Goal: Information Seeking & Learning: Learn about a topic

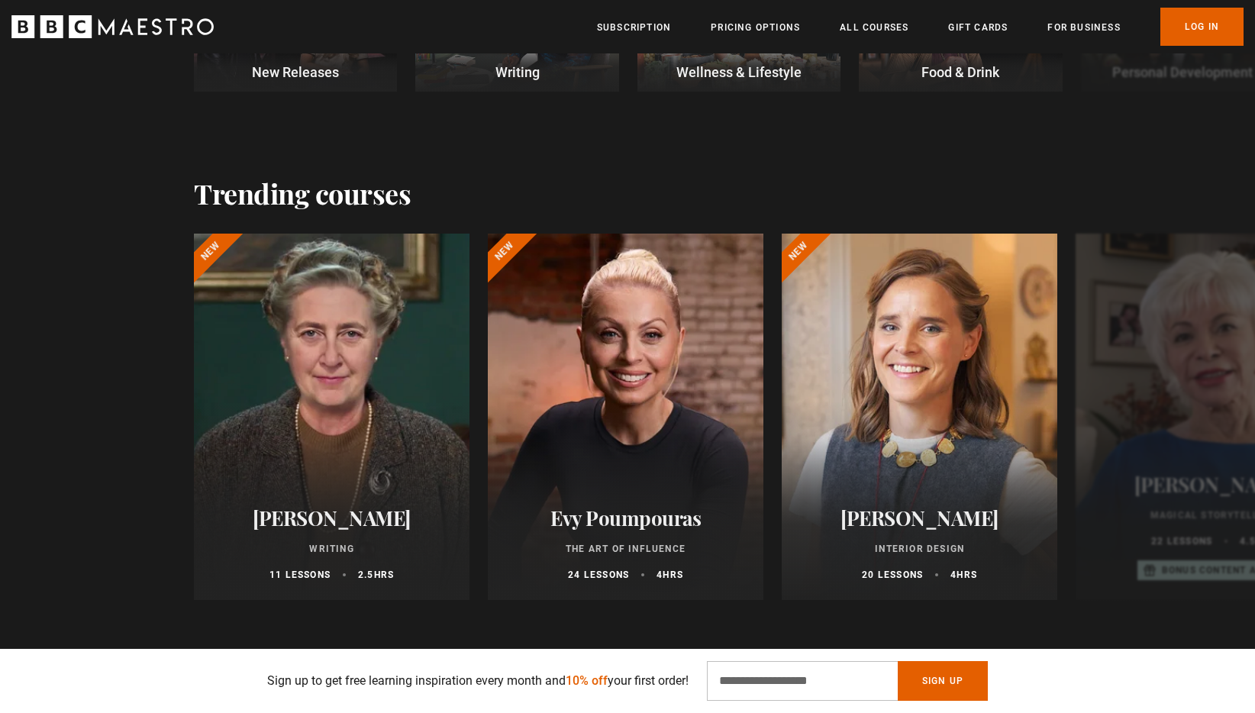
scroll to position [0, 800]
click at [1199, 417] on button "Next" at bounding box center [1205, 420] width 38 height 38
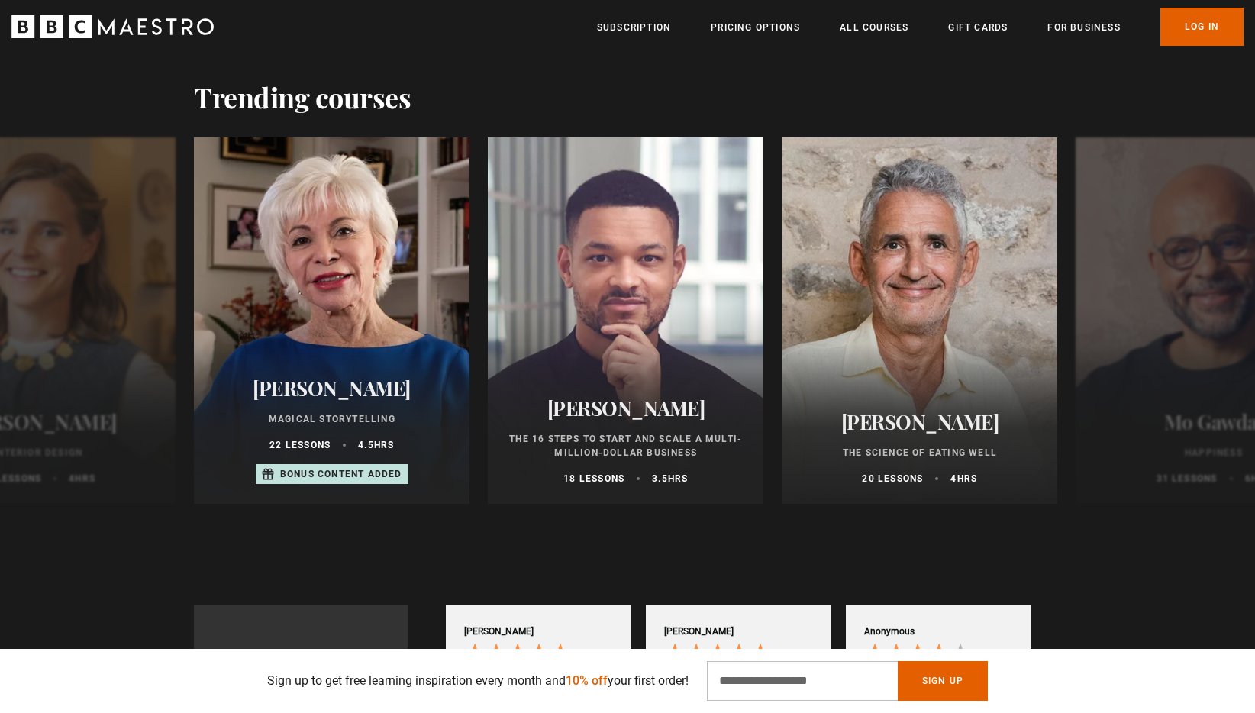
scroll to position [705, 0]
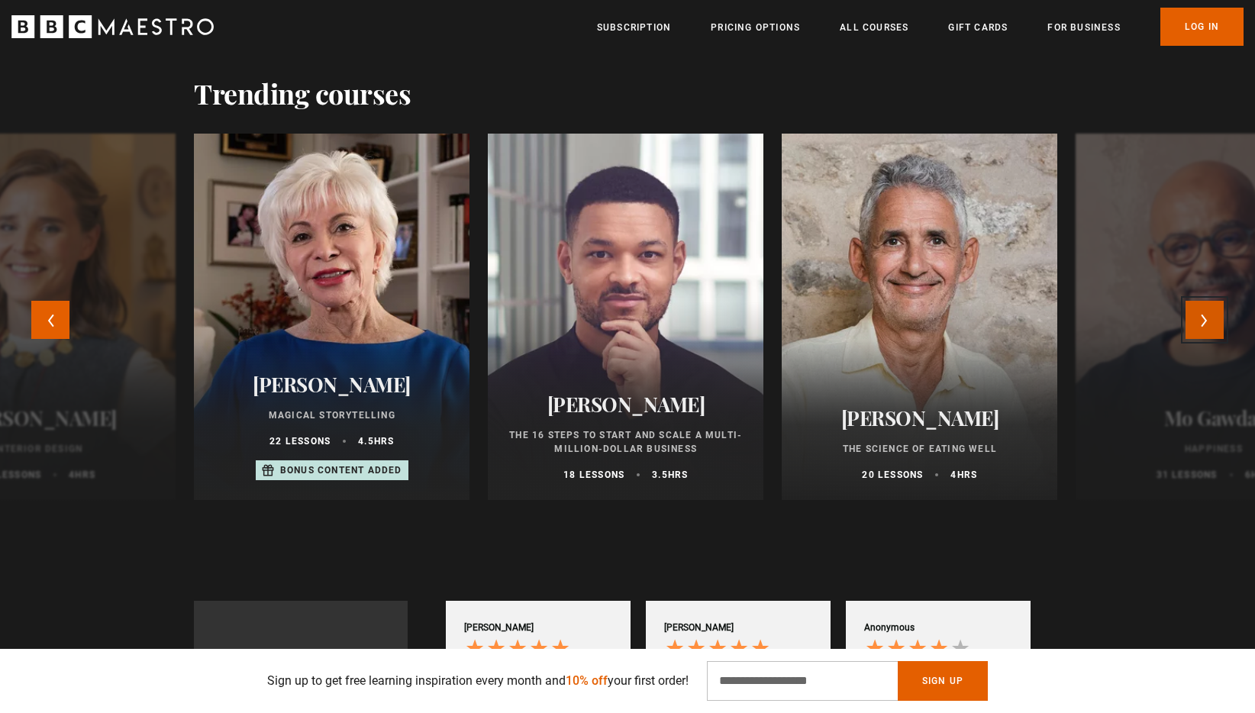
click at [1216, 318] on button "Next" at bounding box center [1205, 320] width 38 height 38
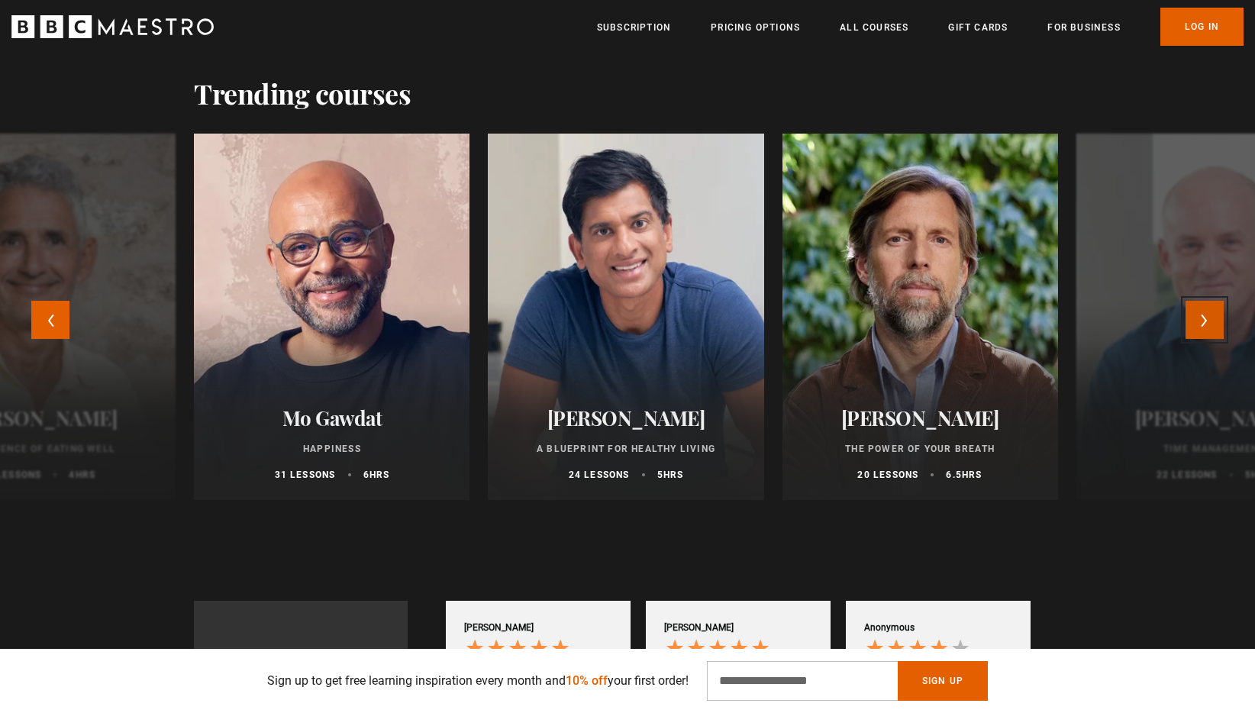
click at [1216, 318] on button "Next" at bounding box center [1205, 320] width 38 height 38
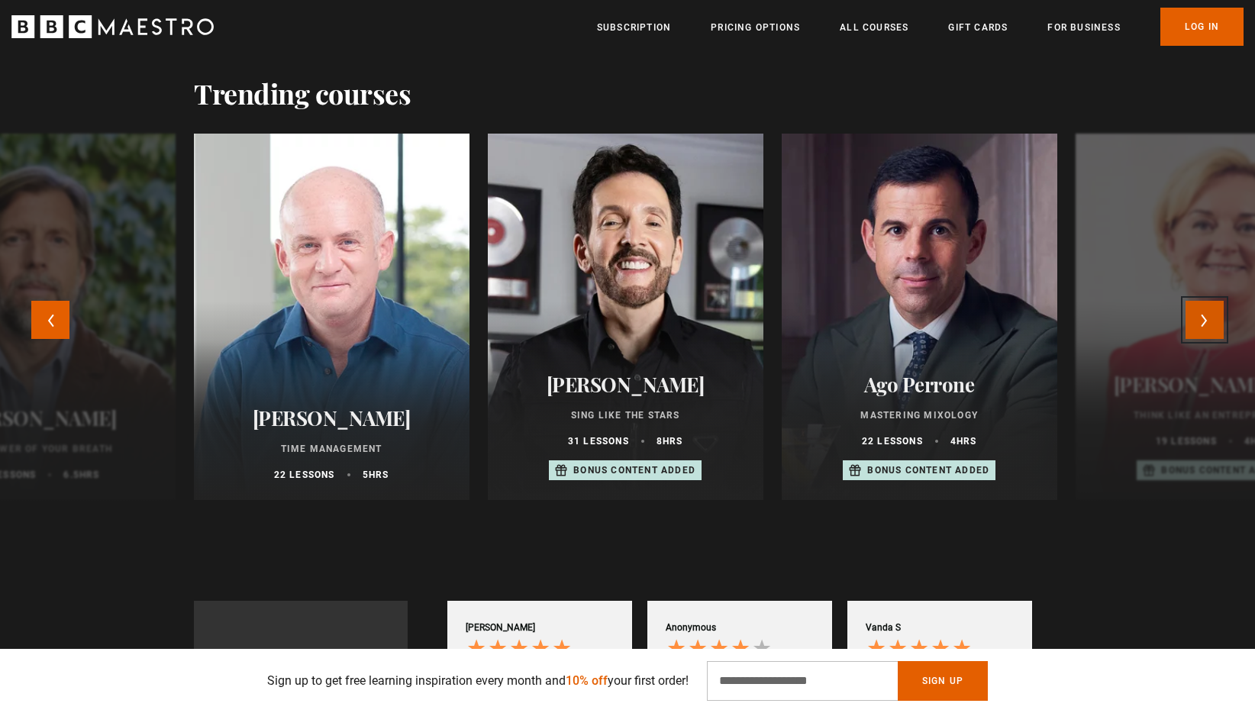
scroll to position [0, 1200]
click at [1216, 318] on button "Next" at bounding box center [1205, 320] width 38 height 38
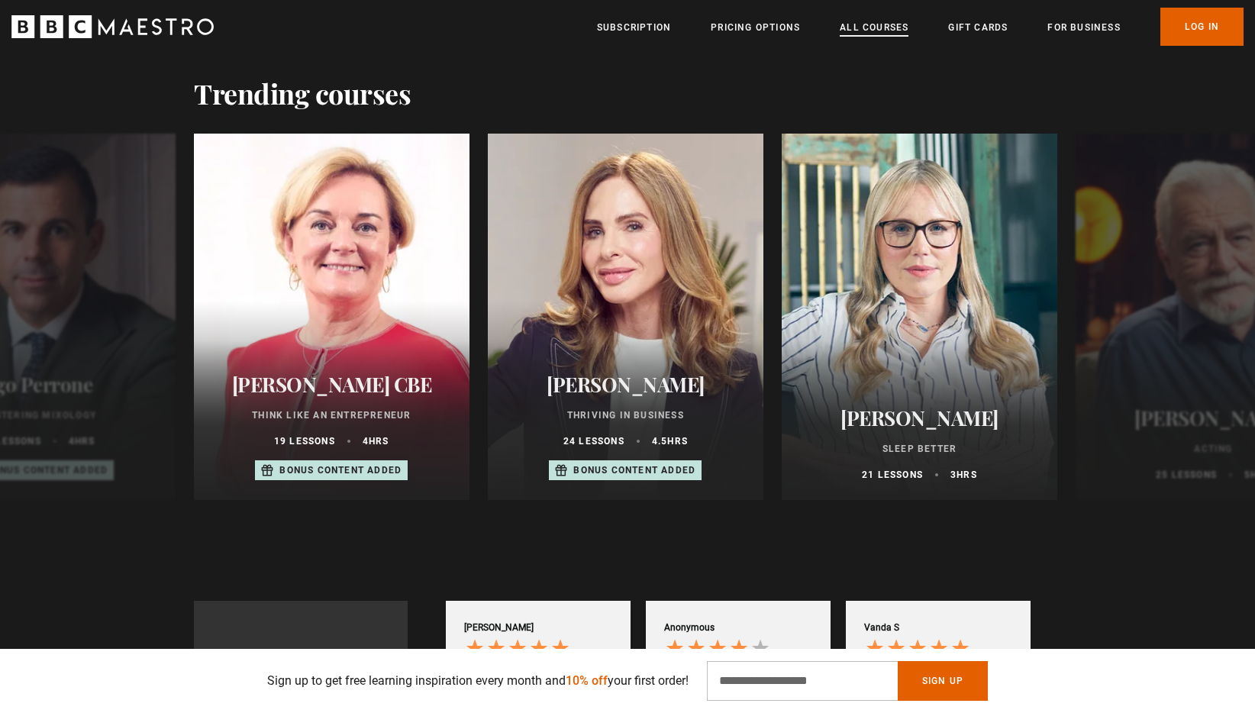
click at [899, 26] on link "All Courses" at bounding box center [874, 27] width 69 height 15
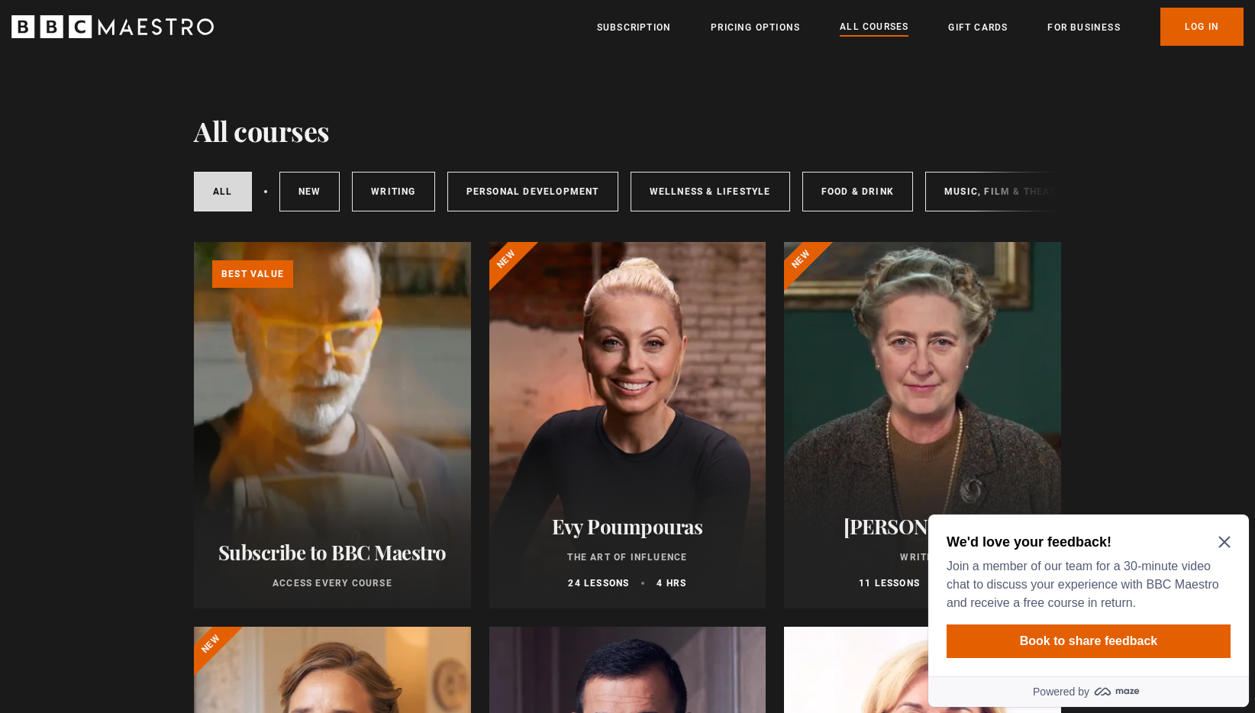
click at [1218, 540] on icon "Close Maze Prompt" at bounding box center [1224, 542] width 12 height 12
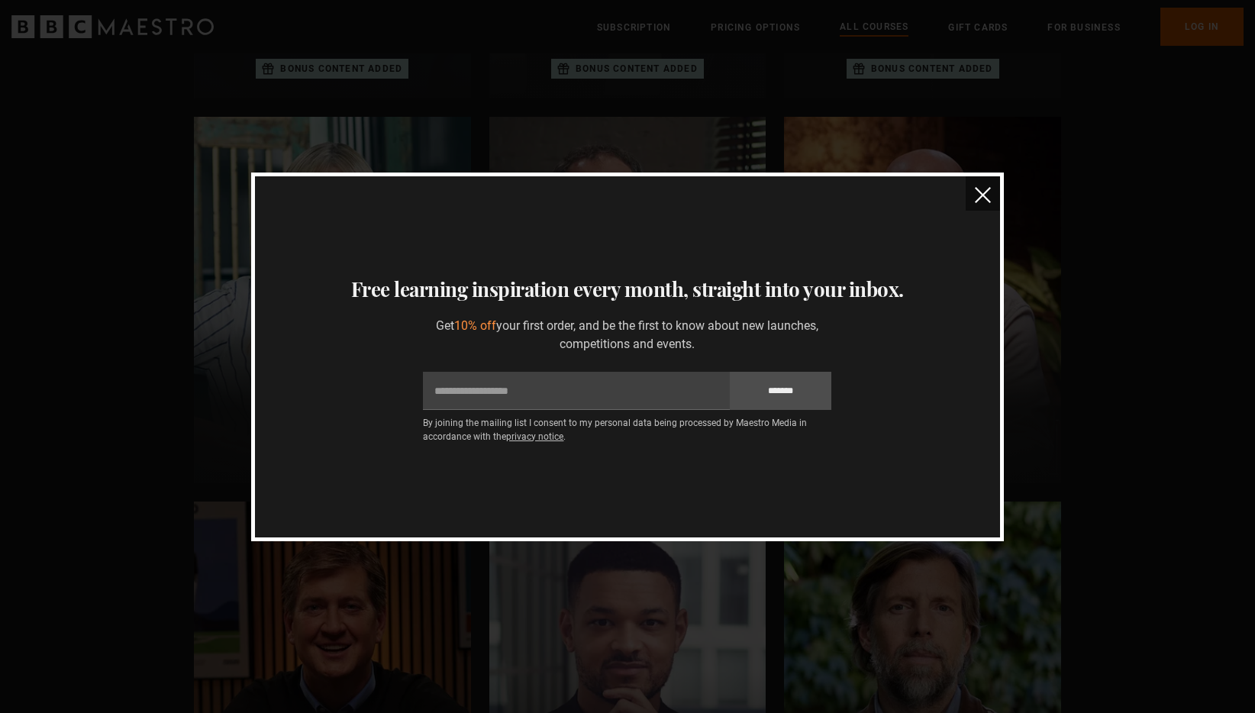
scroll to position [1172, 0]
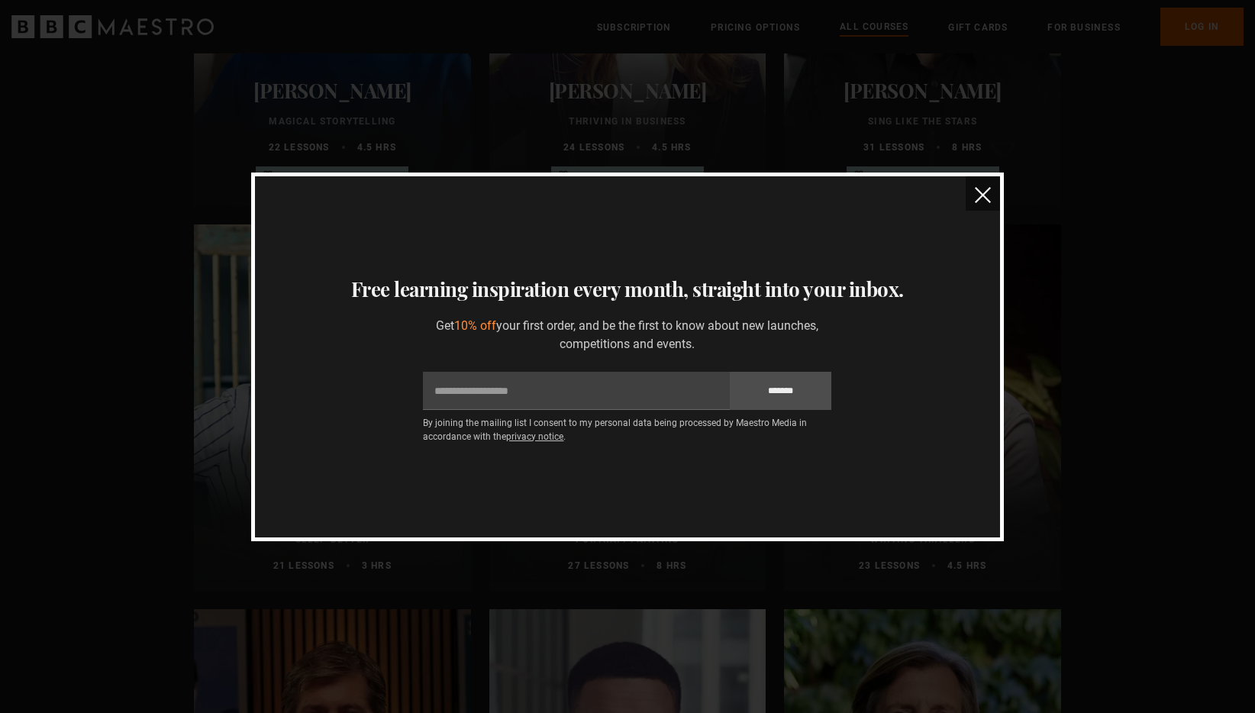
click at [977, 192] on img "close" at bounding box center [983, 195] width 16 height 16
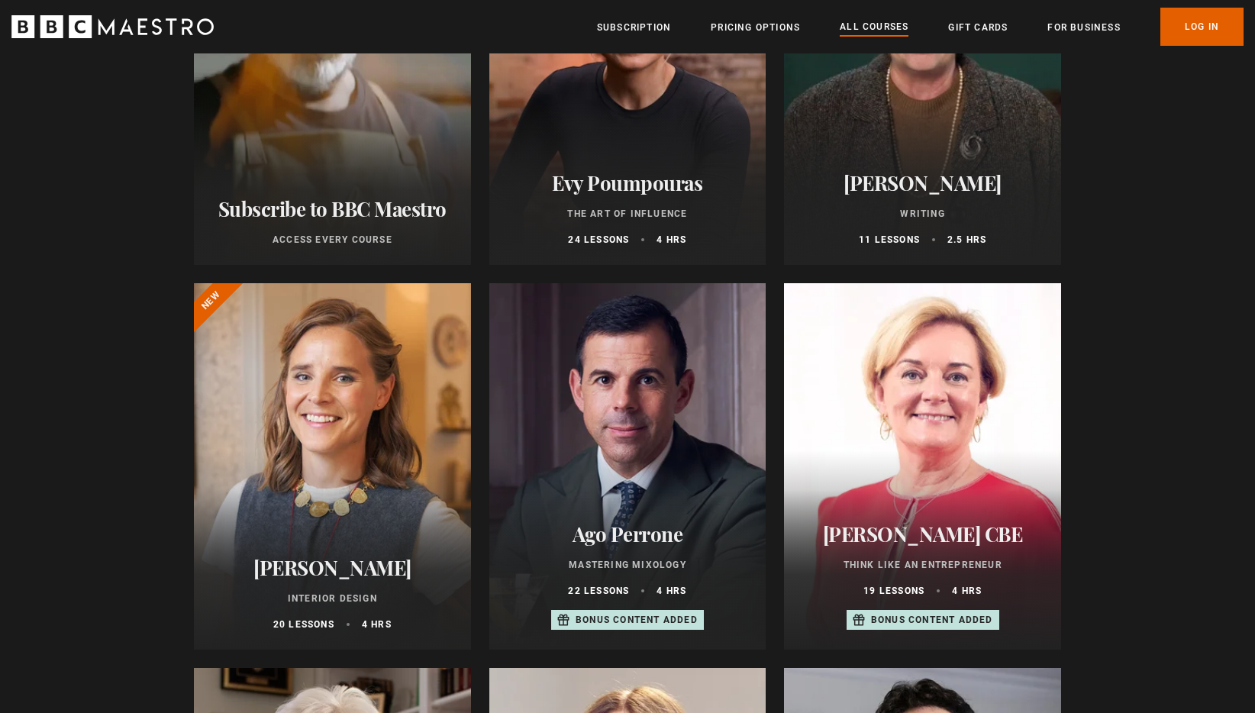
scroll to position [0, 0]
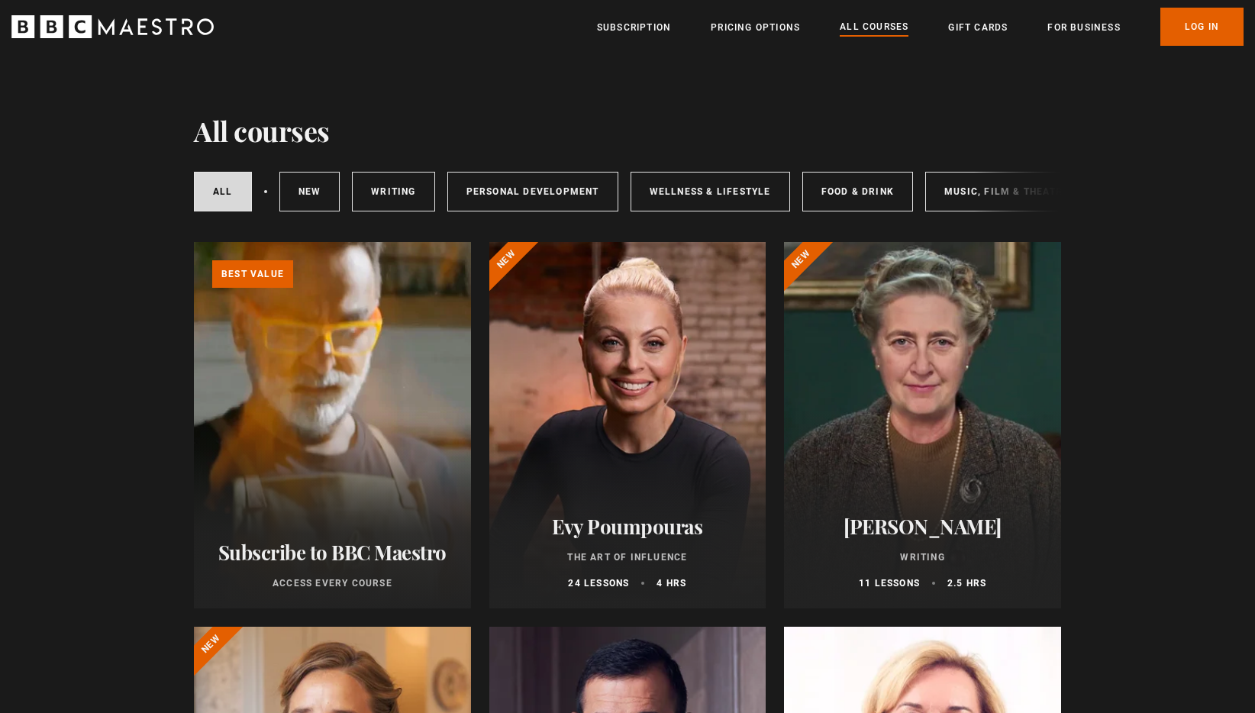
click at [663, 347] on div at bounding box center [627, 425] width 277 height 366
